Goal: Transaction & Acquisition: Download file/media

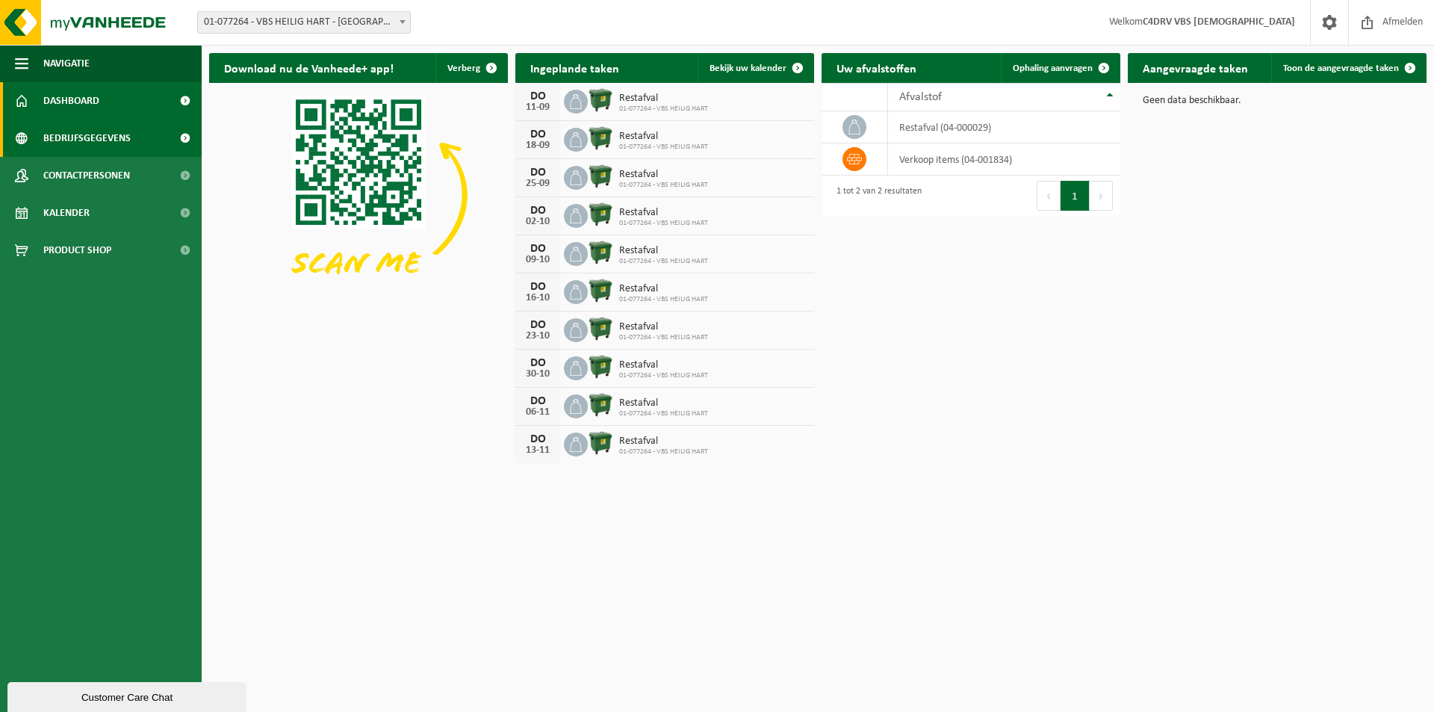
click at [120, 134] on span "Bedrijfsgegevens" at bounding box center [86, 138] width 87 height 37
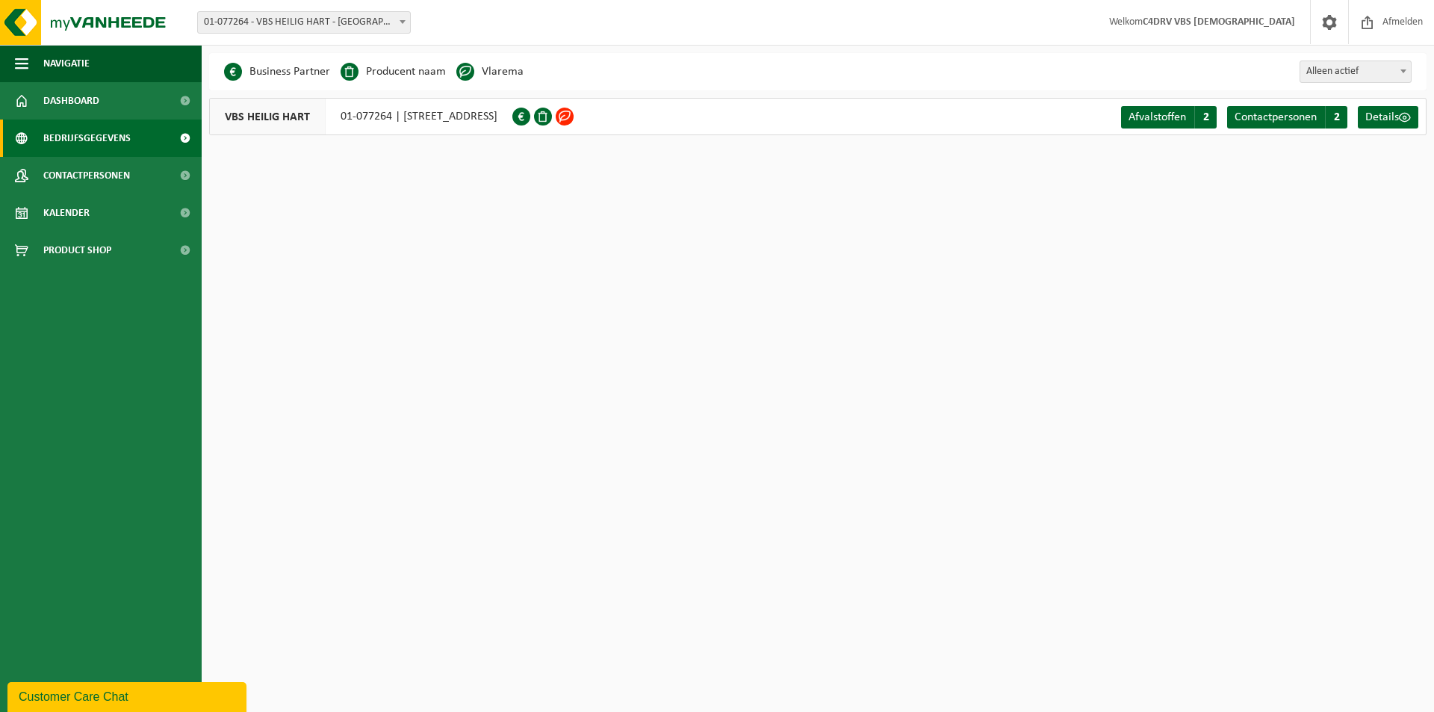
click at [574, 117] on span at bounding box center [565, 117] width 18 height 18
click at [1377, 121] on span "Details" at bounding box center [1383, 117] width 34 height 12
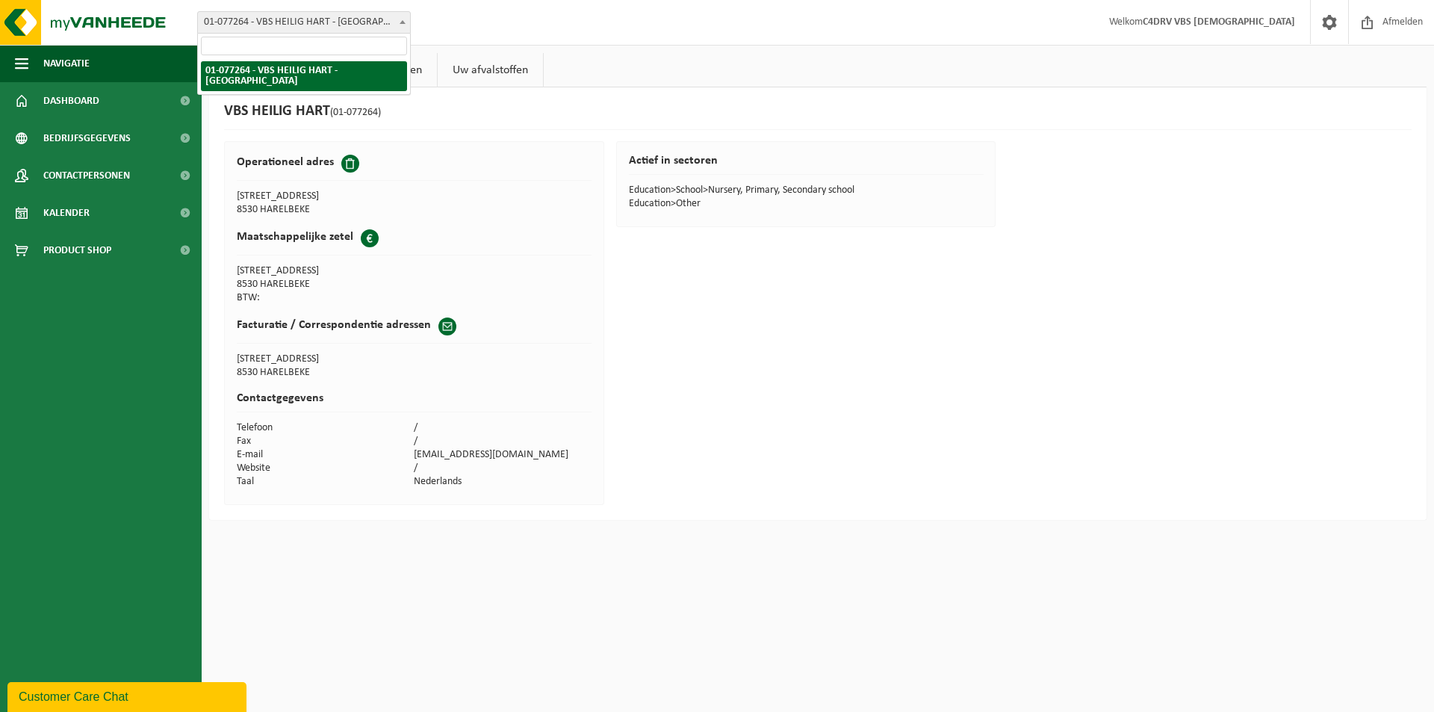
click at [395, 31] on span at bounding box center [402, 21] width 15 height 19
click at [1324, 19] on span at bounding box center [1329, 22] width 22 height 44
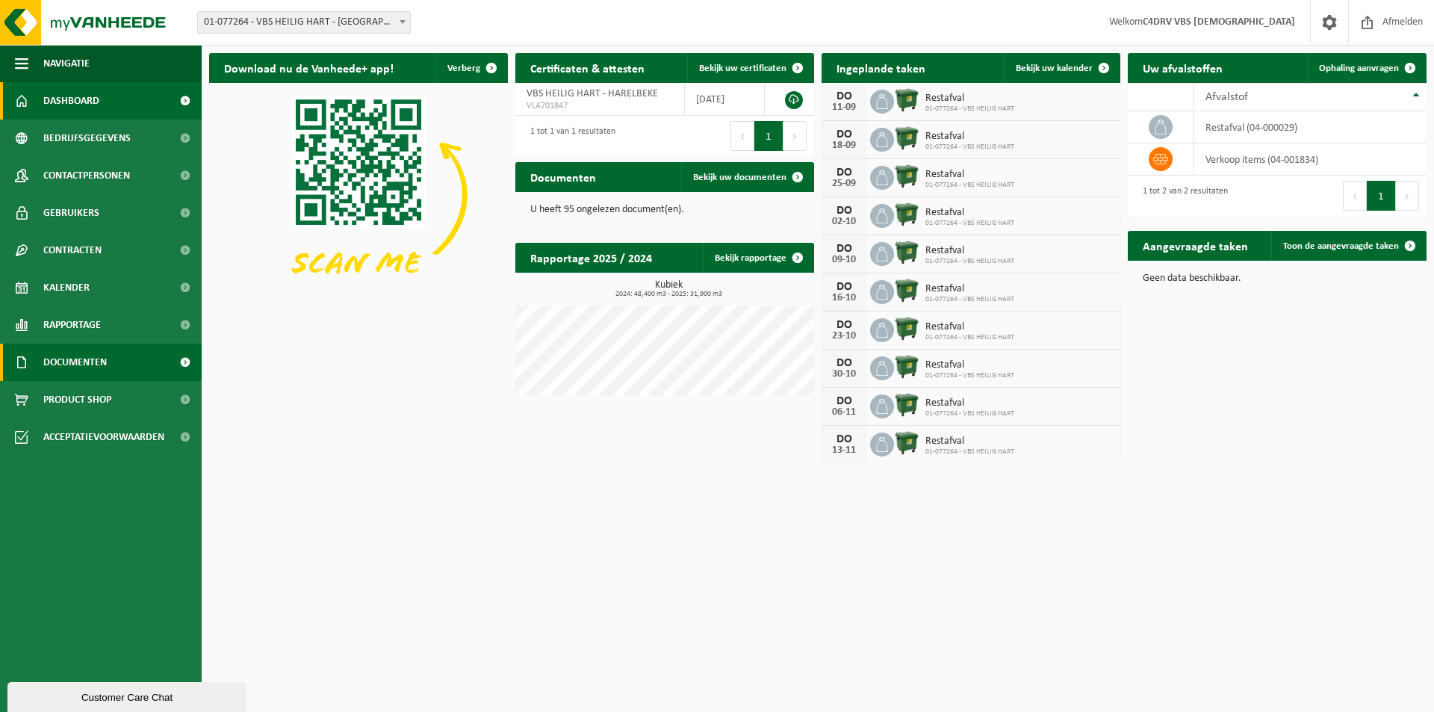
click at [66, 367] on span "Documenten" at bounding box center [74, 362] width 63 height 37
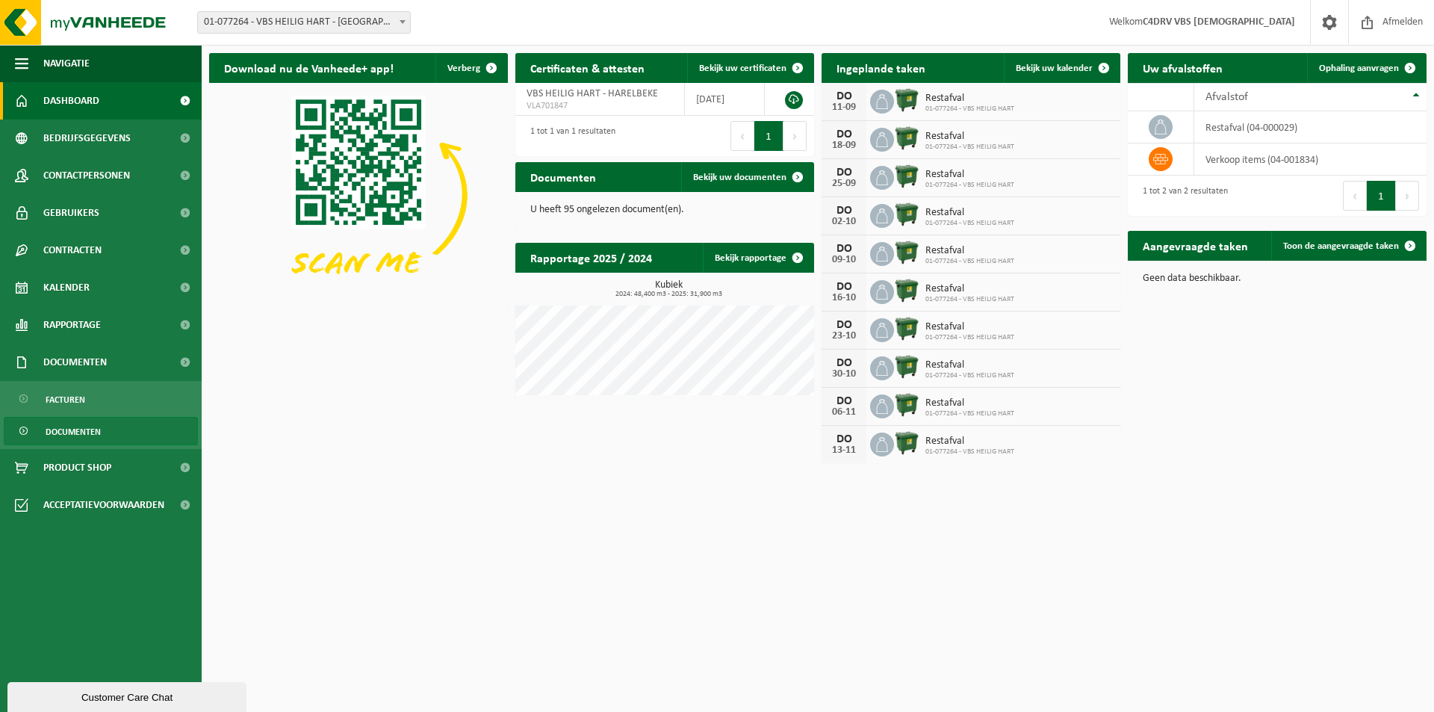
click at [73, 434] on span "Documenten" at bounding box center [73, 432] width 55 height 28
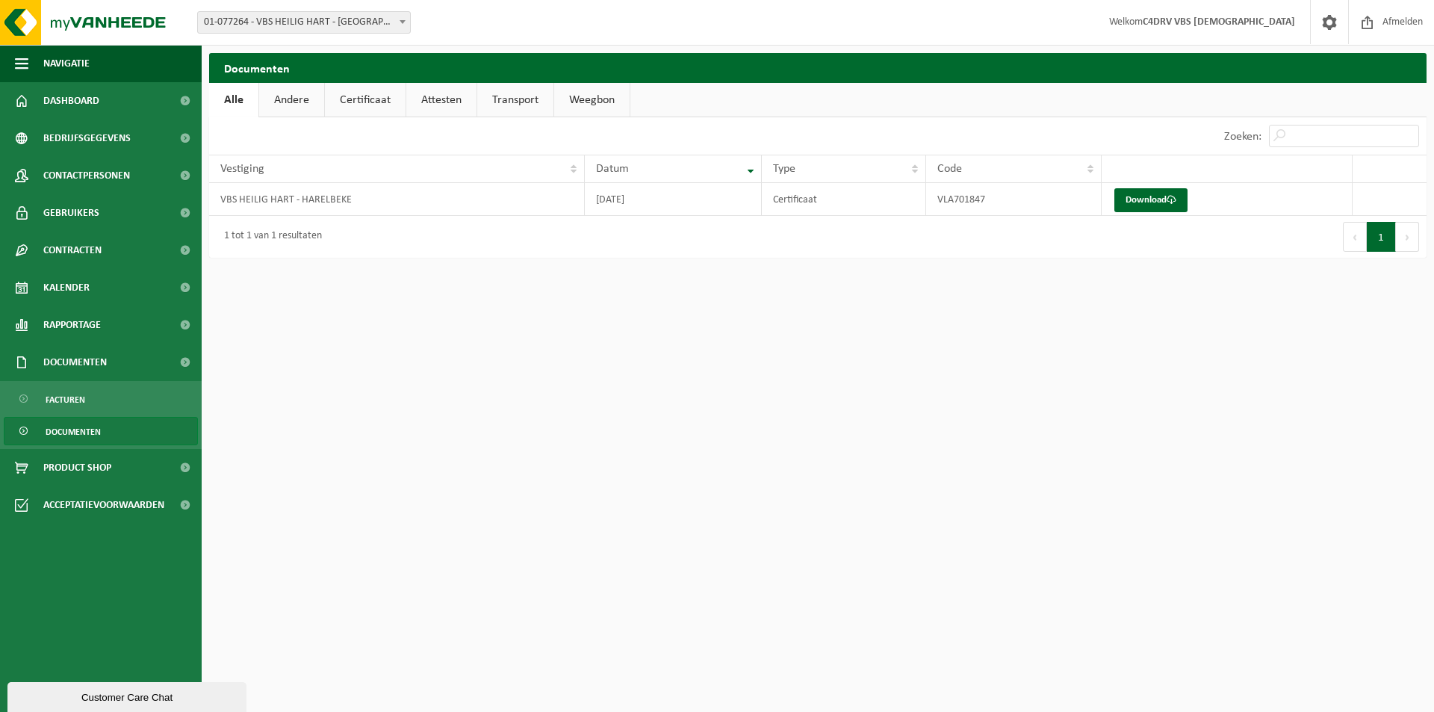
click at [26, 430] on span at bounding box center [25, 432] width 12 height 28
click at [53, 430] on span "Documenten" at bounding box center [73, 432] width 55 height 28
click at [350, 98] on link "Certificaat" at bounding box center [365, 100] width 81 height 34
click at [1142, 200] on link "Download" at bounding box center [1151, 200] width 73 height 24
click at [96, 136] on span "Bedrijfsgegevens" at bounding box center [86, 138] width 87 height 37
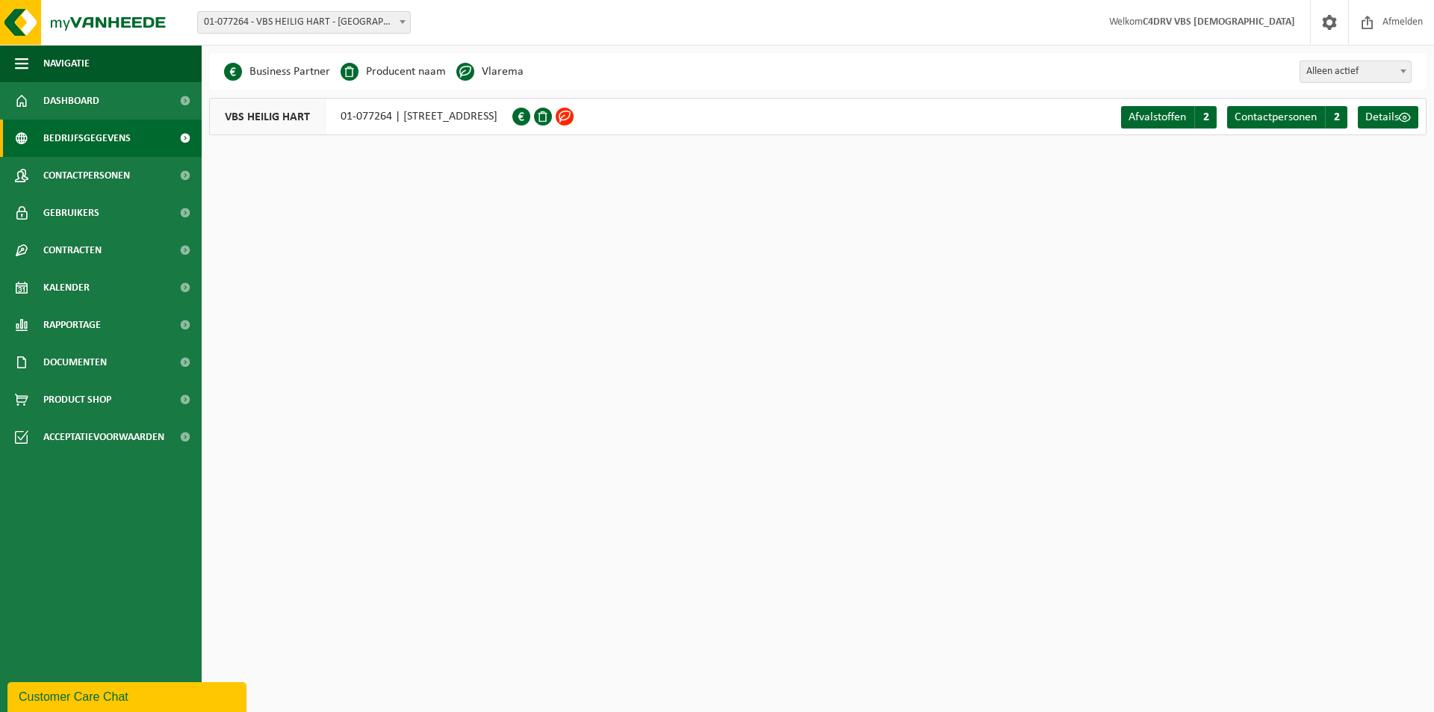
click at [574, 116] on span at bounding box center [565, 117] width 18 height 18
click at [574, 117] on span at bounding box center [565, 117] width 18 height 18
click at [184, 359] on span at bounding box center [185, 362] width 34 height 37
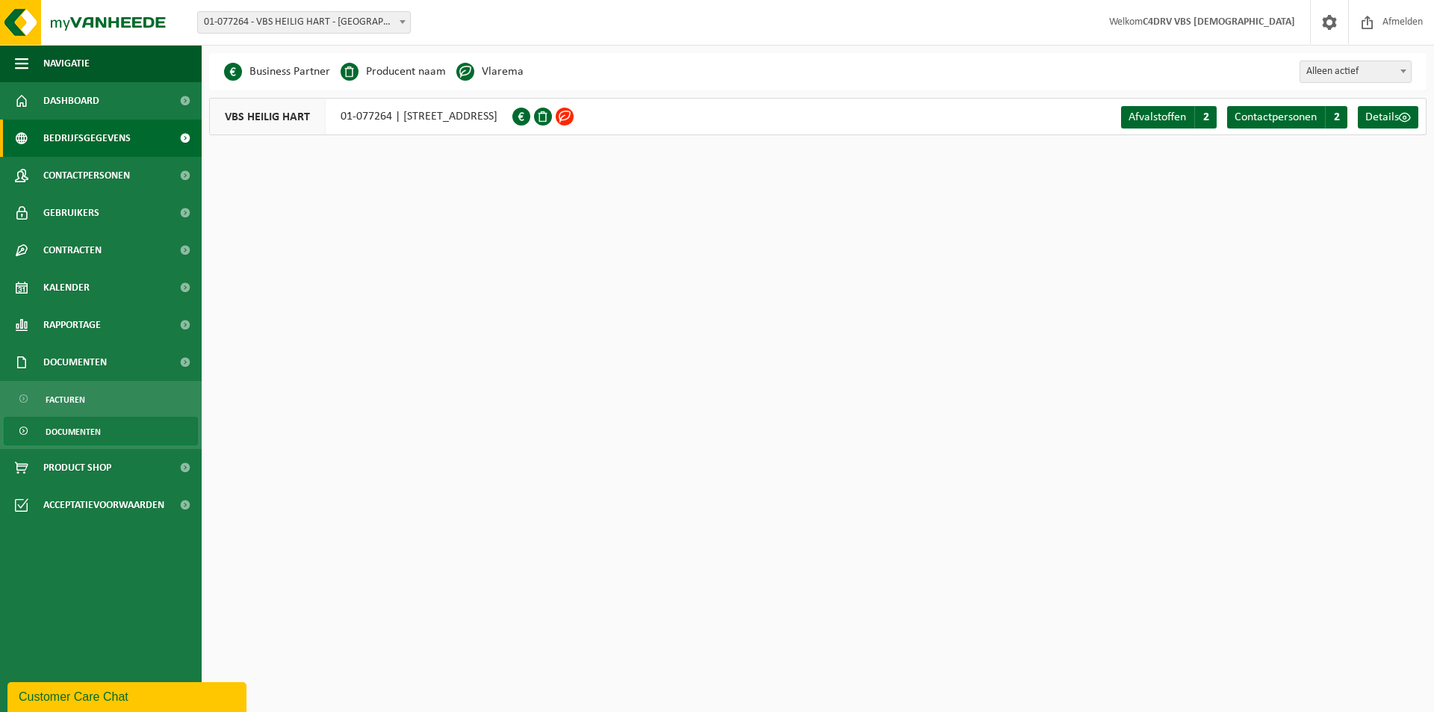
click at [93, 433] on span "Documenten" at bounding box center [73, 432] width 55 height 28
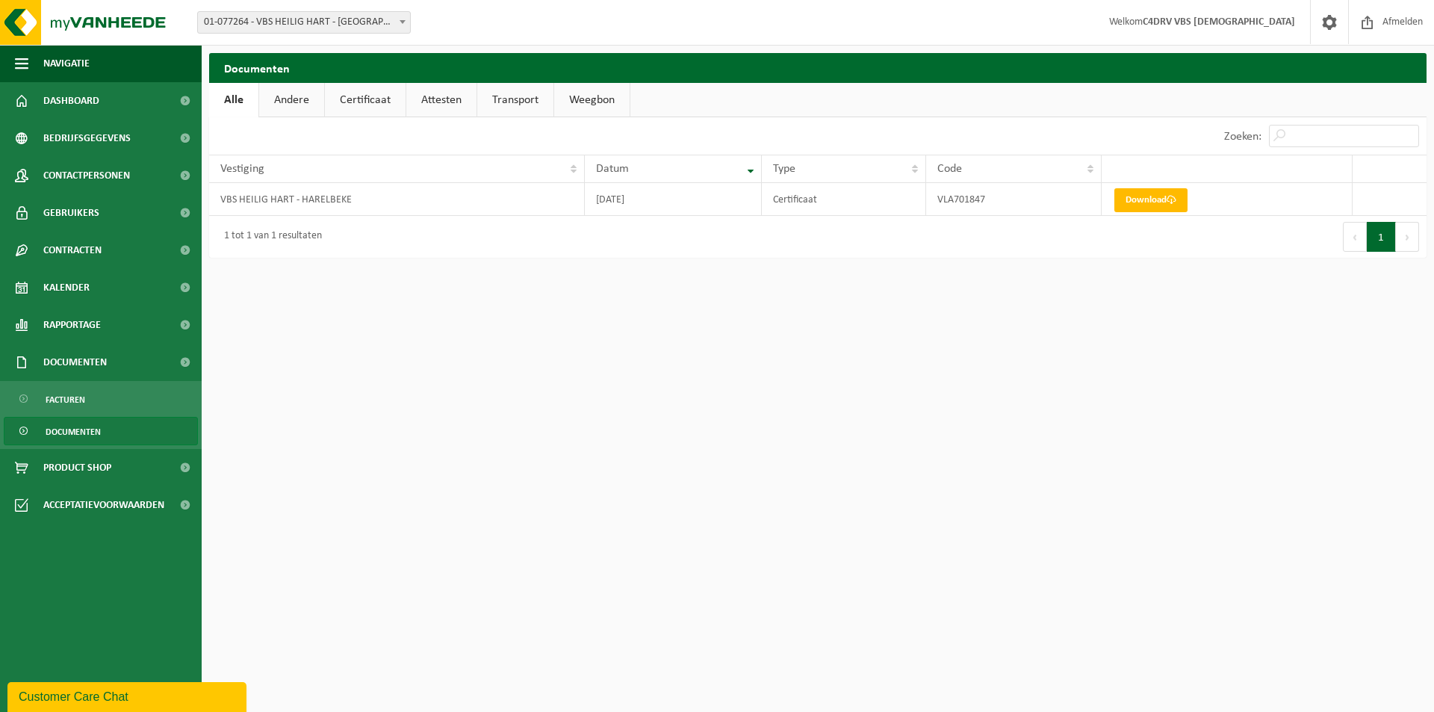
click at [92, 437] on span "Documenten" at bounding box center [73, 432] width 55 height 28
click at [369, 103] on link "Certificaat" at bounding box center [365, 100] width 81 height 34
click at [428, 97] on link "Attesten" at bounding box center [441, 100] width 70 height 34
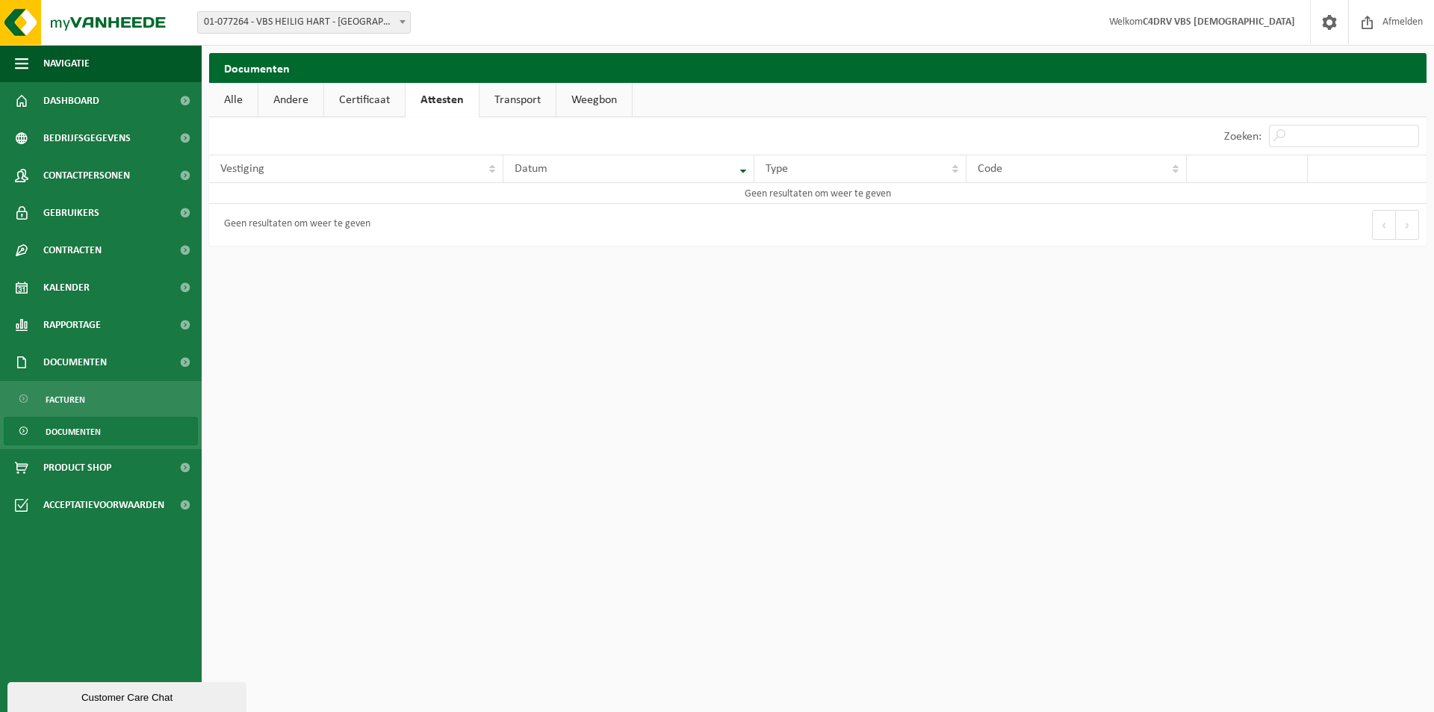
click at [506, 102] on link "Transport" at bounding box center [518, 100] width 76 height 34
click at [573, 92] on link "Weegbon" at bounding box center [594, 100] width 75 height 34
click at [371, 102] on link "Certificaat" at bounding box center [364, 100] width 81 height 34
click at [294, 105] on link "Andere" at bounding box center [290, 100] width 65 height 34
click at [236, 105] on link "Alle" at bounding box center [233, 100] width 49 height 34
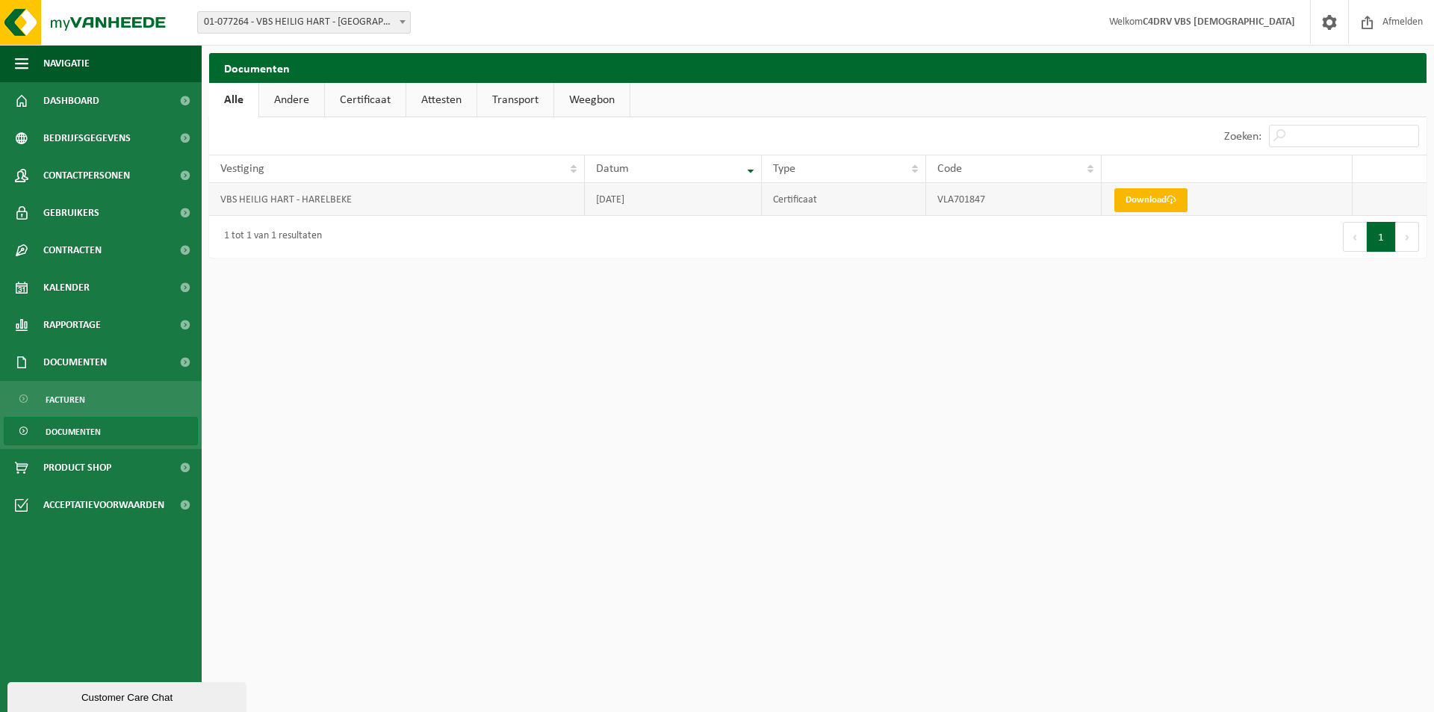
click at [1138, 202] on link "Download" at bounding box center [1151, 200] width 73 height 24
